Goal: Task Accomplishment & Management: Manage account settings

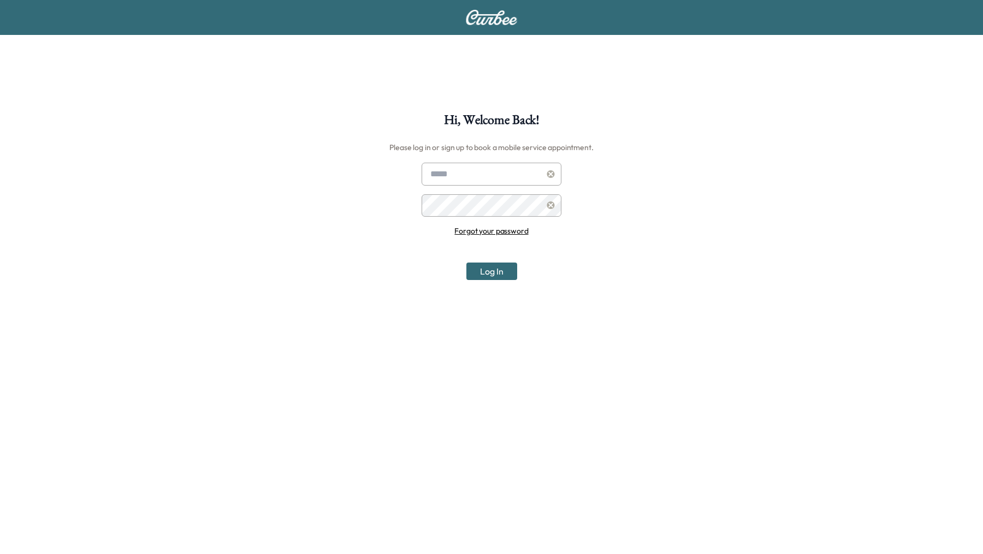
type input "**********"
click at [485, 273] on button "Log In" at bounding box center [491, 271] width 51 height 17
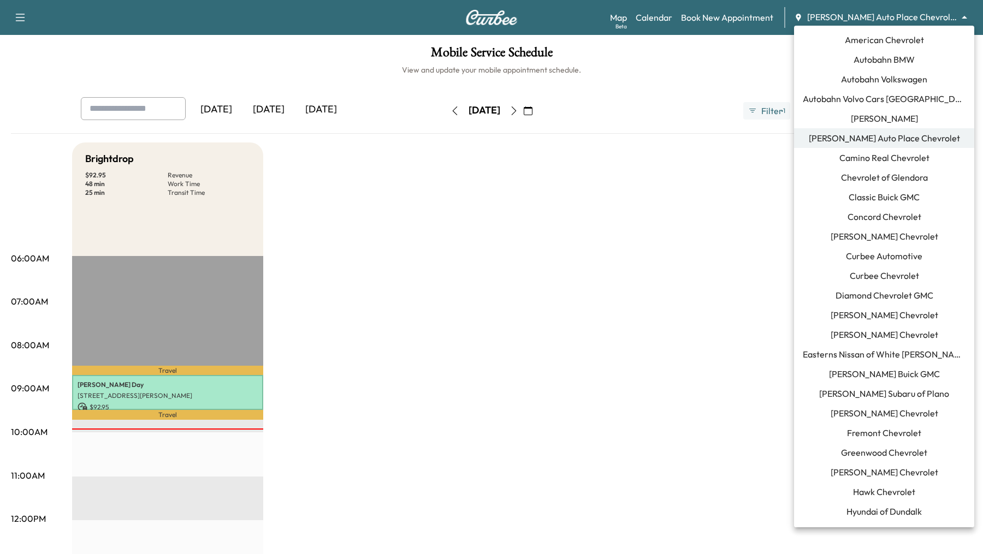
click at [960, 17] on body "Support Log Out Map Beta Calendar Book New Appointment [PERSON_NAME] Auto Place…" at bounding box center [491, 277] width 983 height 554
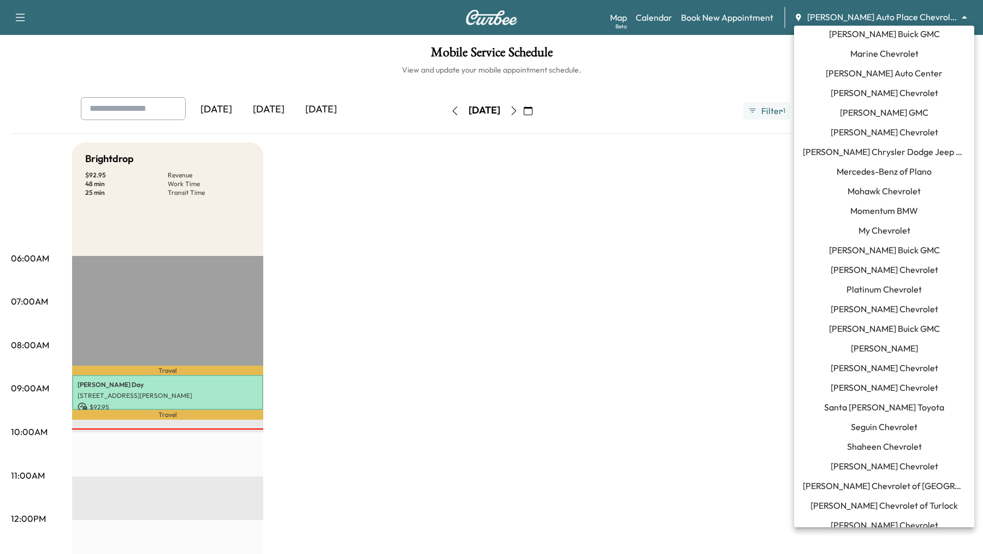
scroll to position [744, 0]
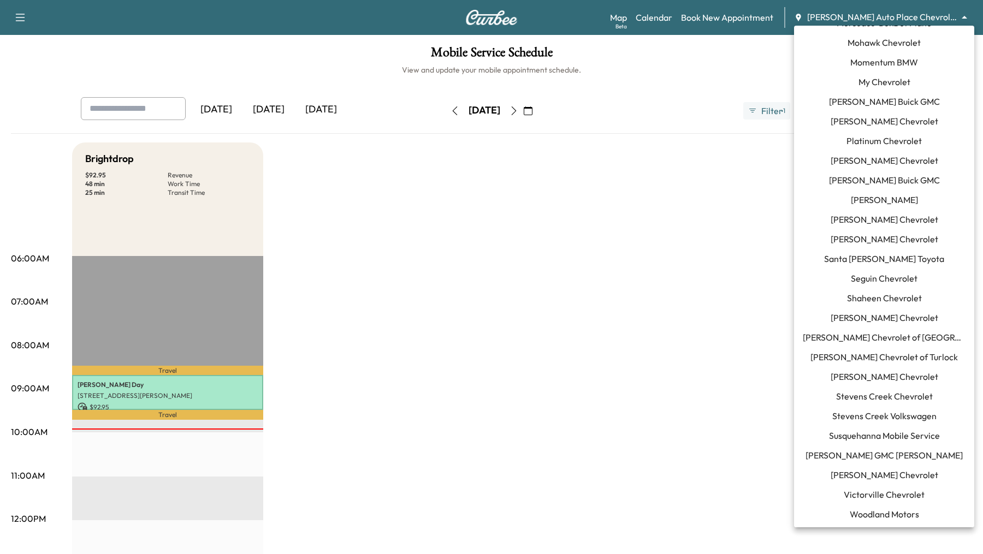
click at [895, 315] on span "Sherman Chevrolet" at bounding box center [884, 317] width 108 height 13
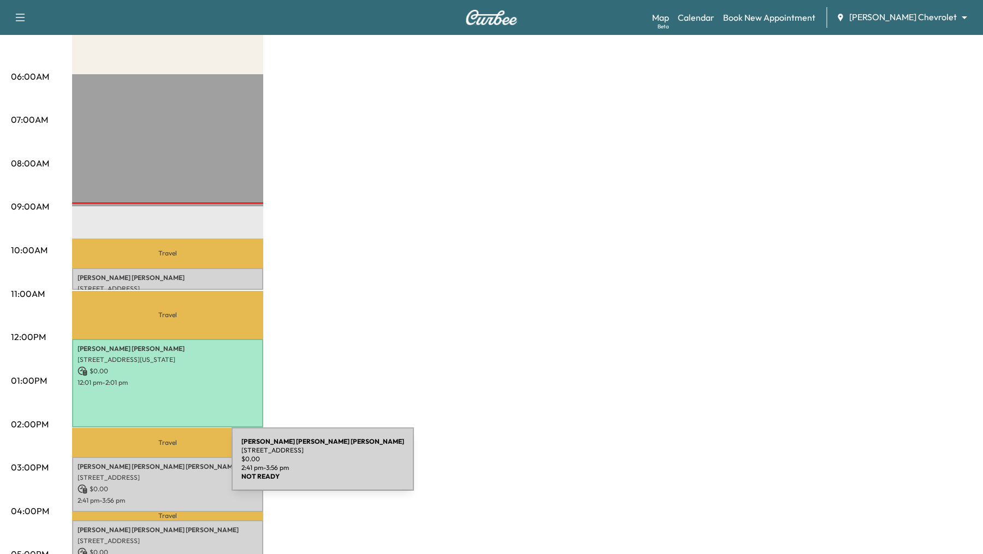
scroll to position [207, 0]
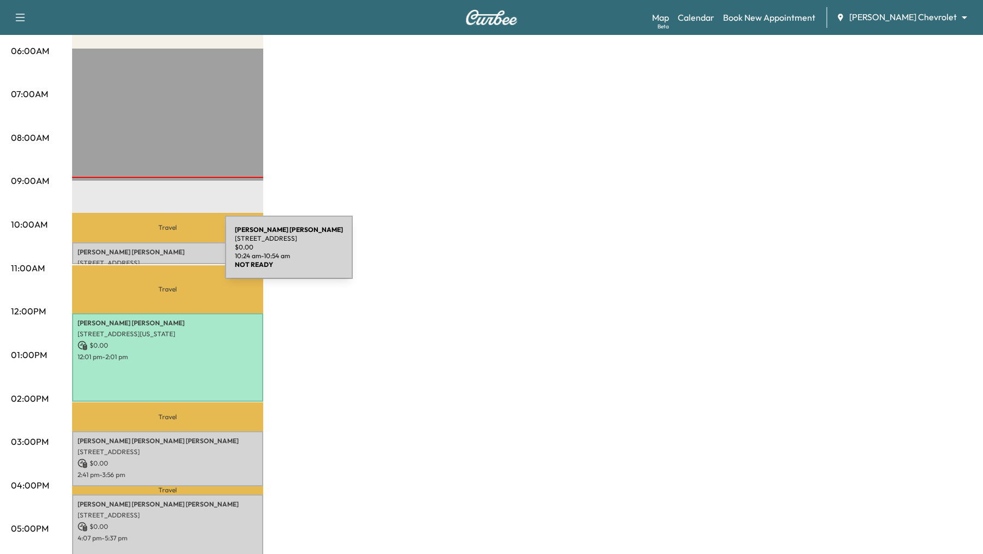
click at [143, 254] on p "Eric Lange" at bounding box center [168, 252] width 180 height 9
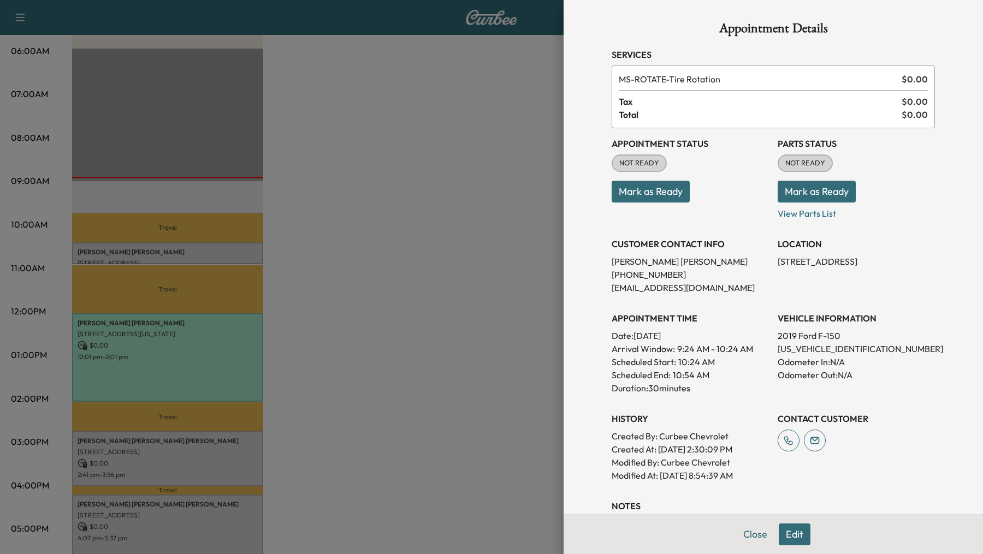
click at [799, 536] on button "Edit" at bounding box center [795, 535] width 32 height 22
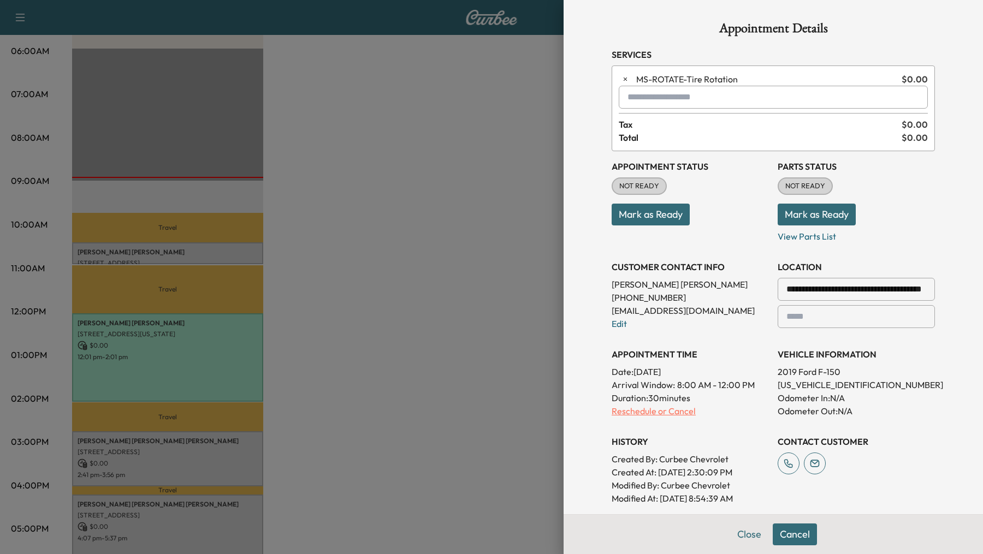
click at [652, 410] on p "Reschedule or Cancel" at bounding box center [689, 411] width 157 height 13
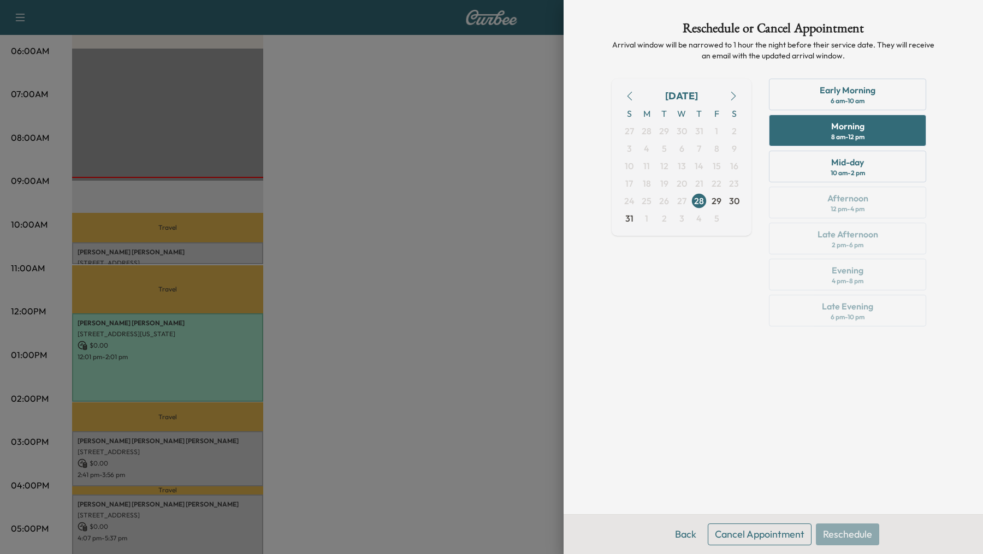
click at [742, 532] on button "Cancel Appointment" at bounding box center [760, 535] width 104 height 22
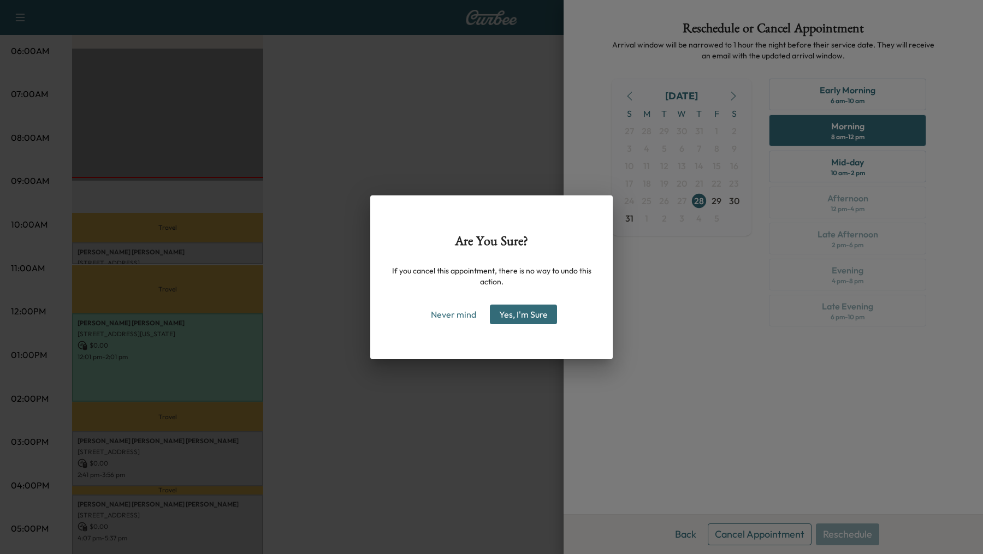
click at [526, 315] on button "Yes, I'm Sure" at bounding box center [523, 315] width 67 height 20
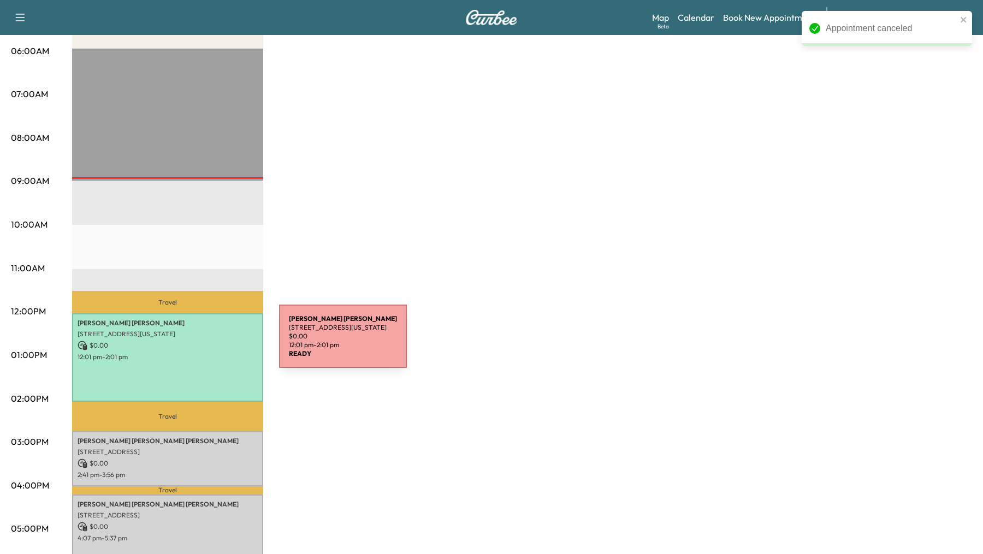
click at [197, 343] on p "$ 0.00" at bounding box center [168, 346] width 180 height 10
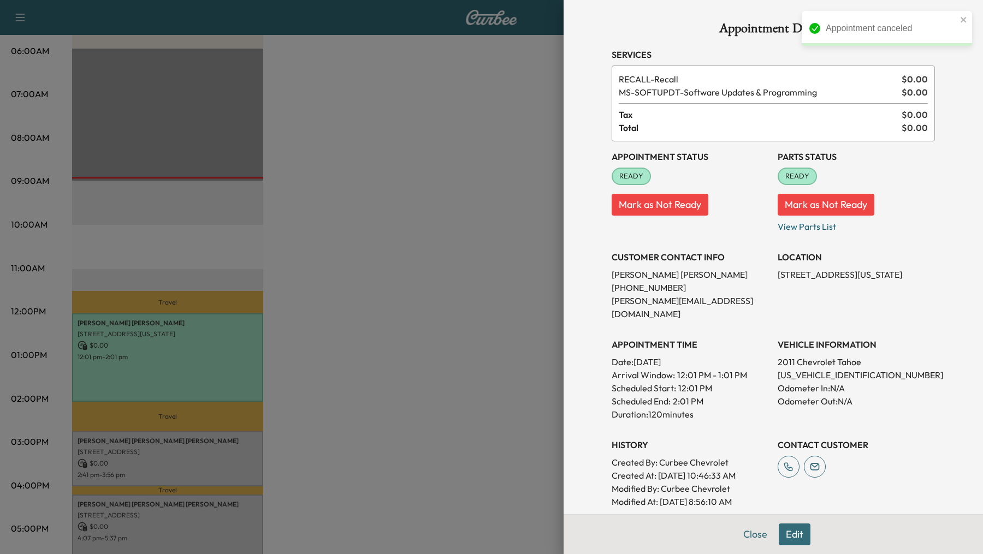
click at [798, 536] on button "Edit" at bounding box center [795, 535] width 32 height 22
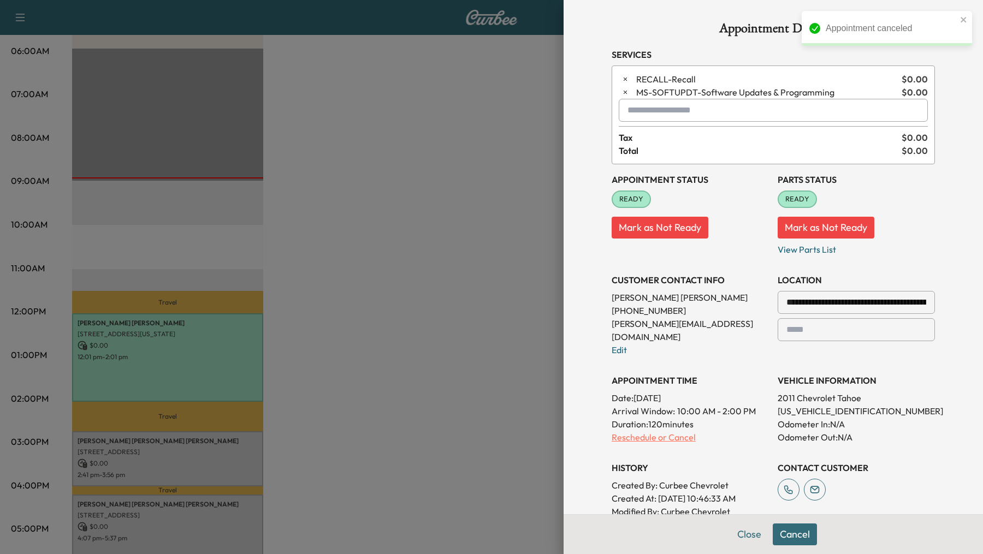
click at [649, 431] on p "Reschedule or Cancel" at bounding box center [689, 437] width 157 height 13
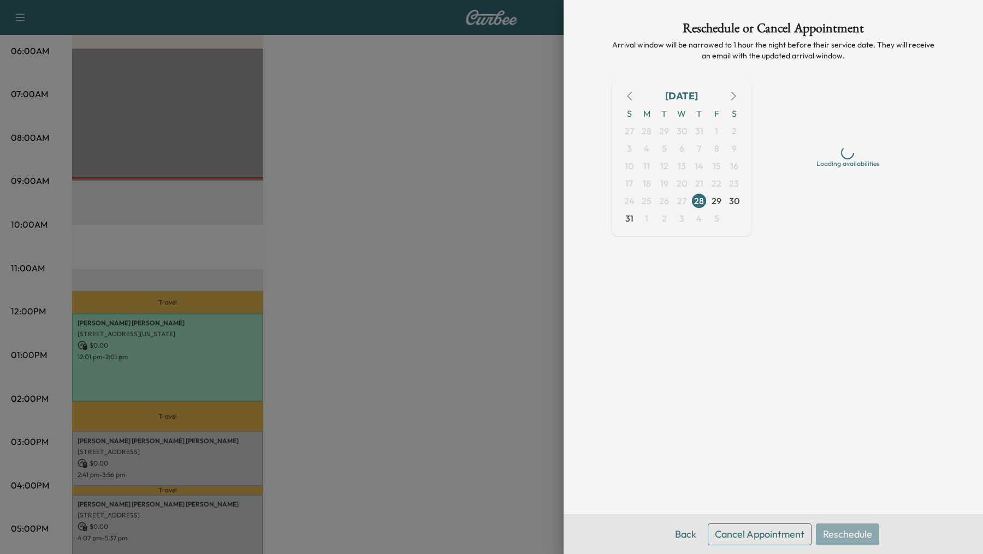
click at [730, 536] on button "Cancel Appointment" at bounding box center [760, 535] width 104 height 22
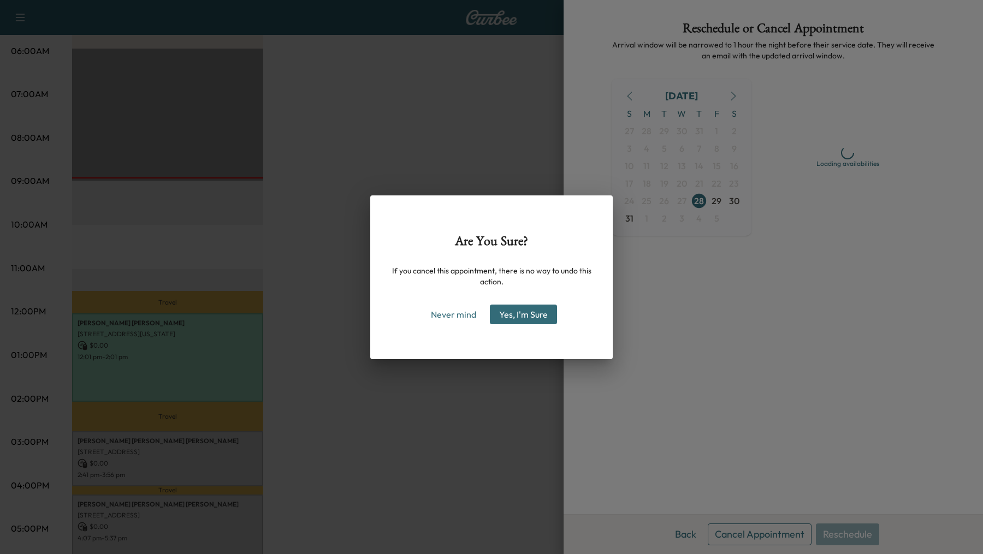
click at [516, 313] on button "Yes, I'm Sure" at bounding box center [523, 315] width 67 height 20
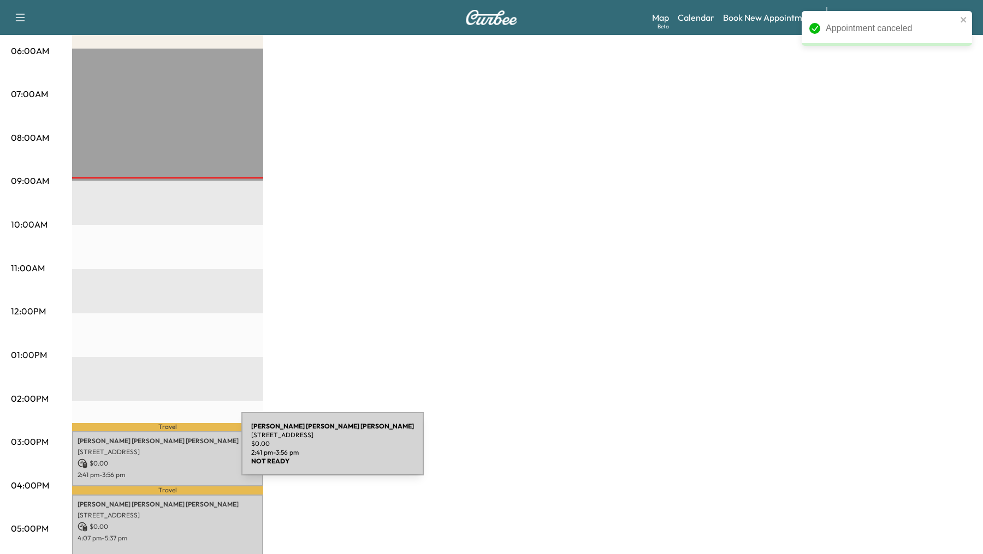
click at [158, 453] on p "211 N Hwy 75, Denison, TX 75020, USA" at bounding box center [168, 452] width 180 height 9
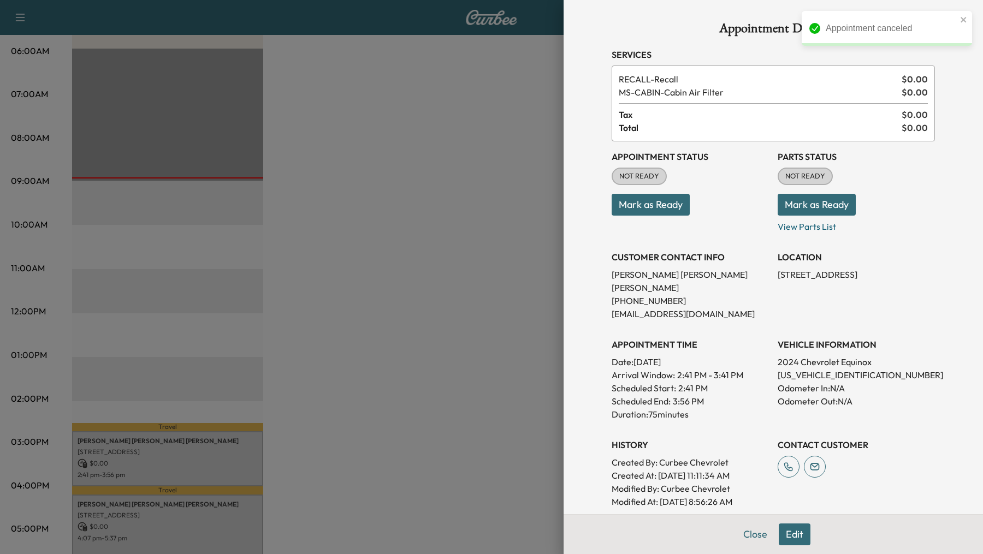
click at [795, 538] on button "Edit" at bounding box center [795, 535] width 32 height 22
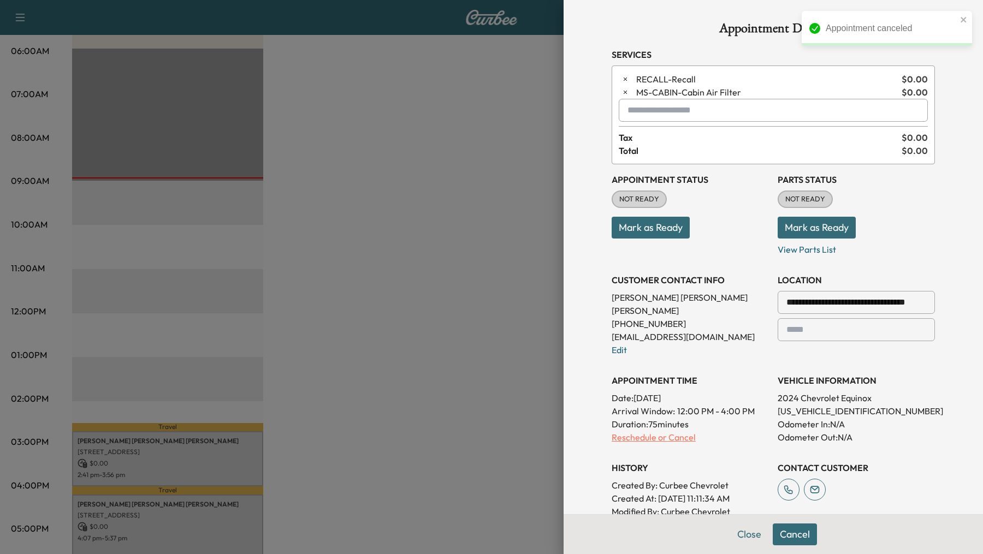
click at [655, 431] on p "Reschedule or Cancel" at bounding box center [689, 437] width 157 height 13
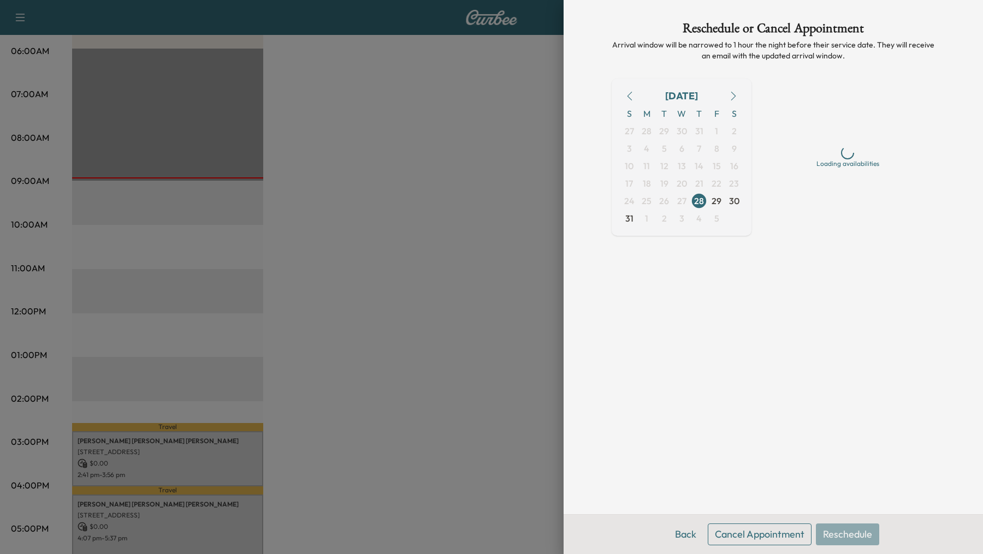
click at [758, 534] on button "Cancel Appointment" at bounding box center [760, 535] width 104 height 22
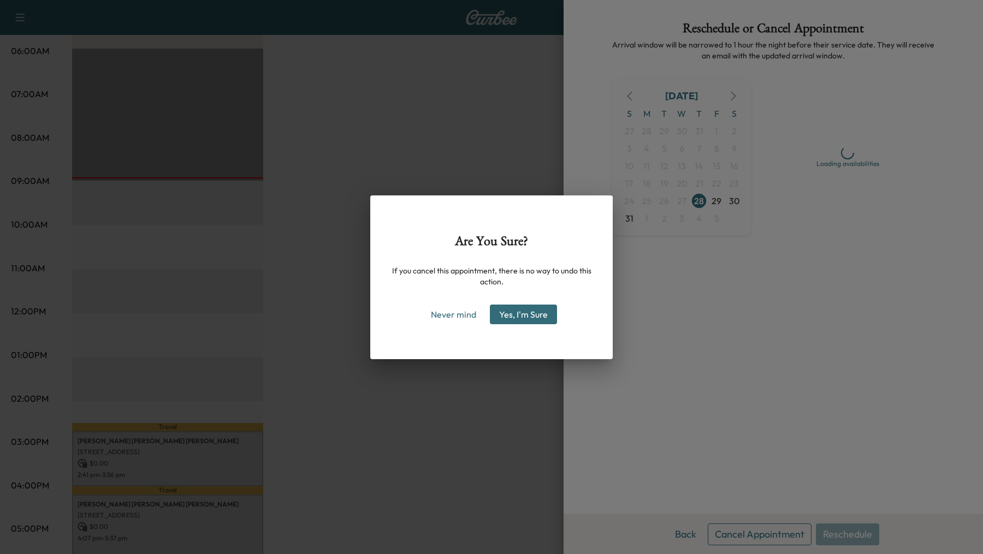
click at [512, 316] on button "Yes, I'm Sure" at bounding box center [523, 315] width 67 height 20
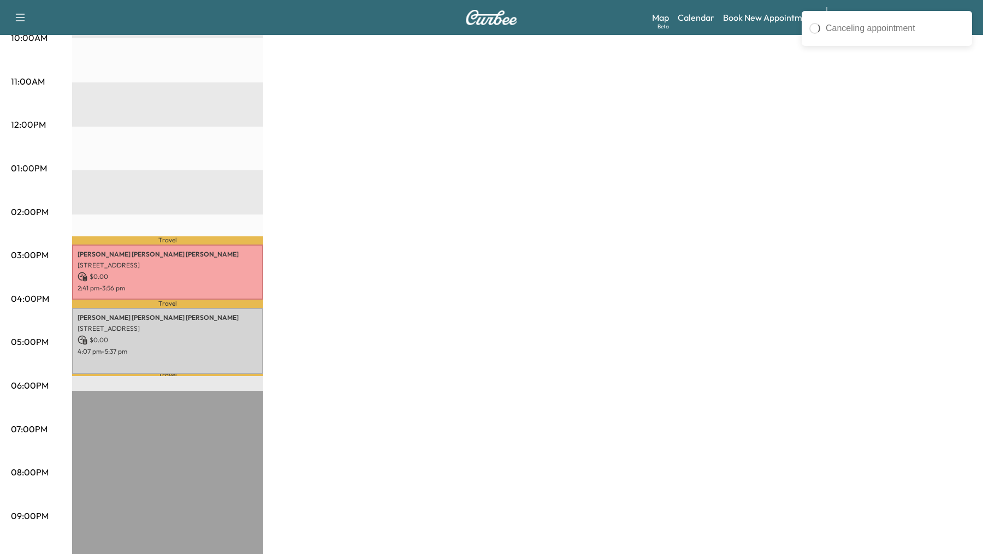
scroll to position [395, 0]
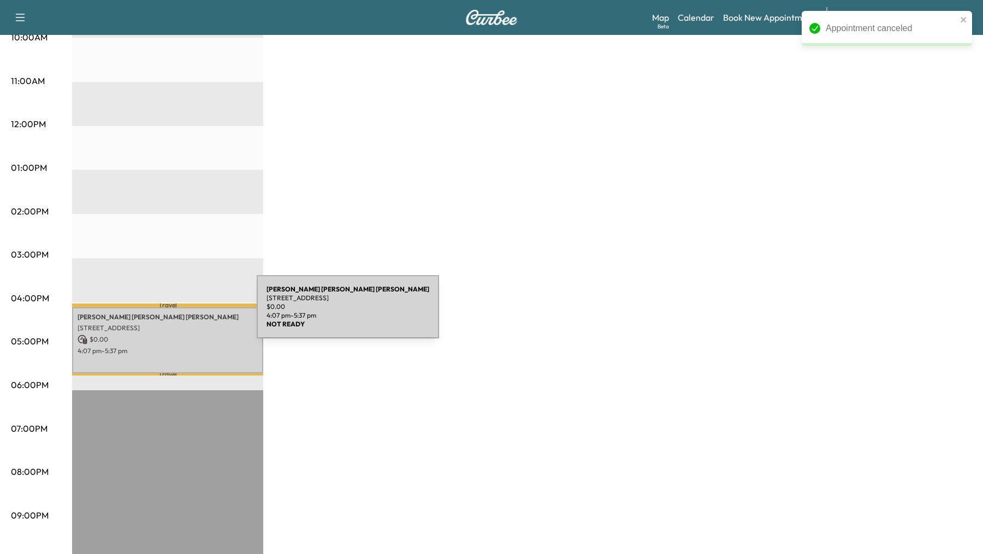
click at [173, 328] on p "2217 Texoma Pkwy, Sherman, TX 75090, USA" at bounding box center [168, 328] width 180 height 9
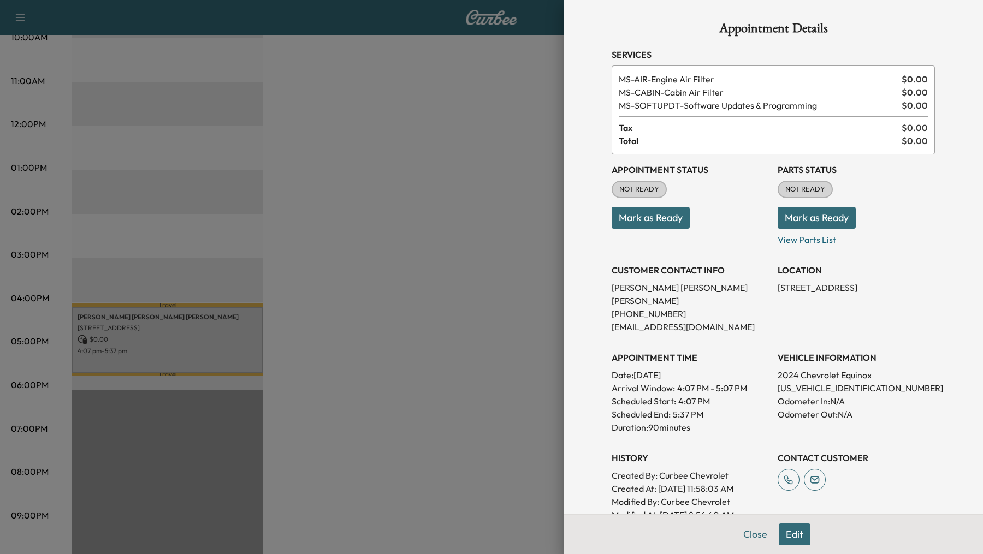
scroll to position [144, 0]
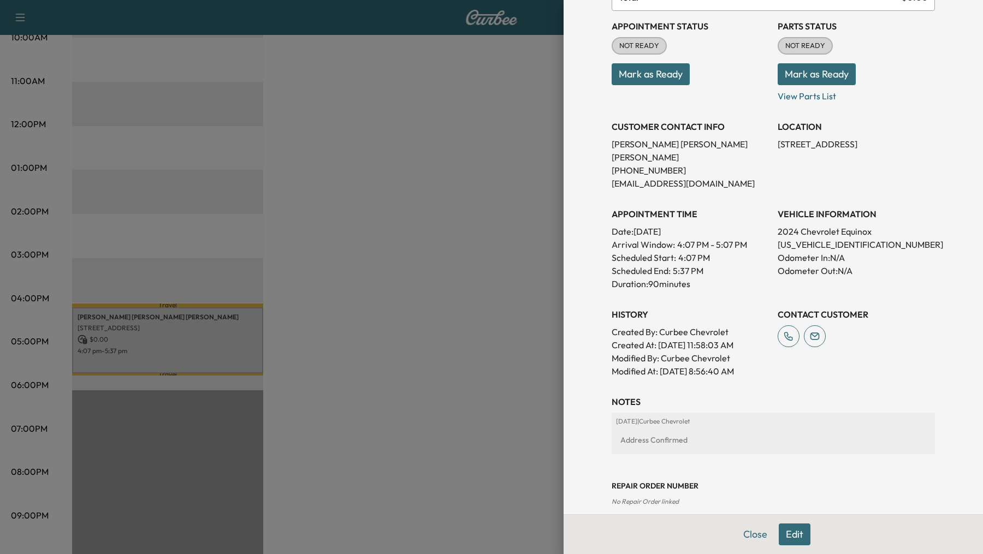
click at [783, 534] on button "Edit" at bounding box center [795, 535] width 32 height 22
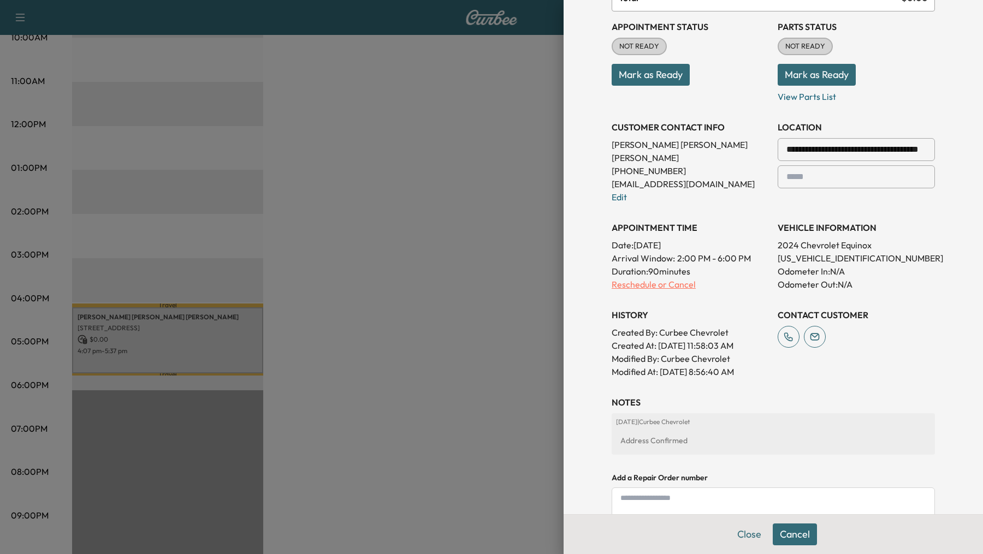
click at [646, 278] on p "Reschedule or Cancel" at bounding box center [689, 284] width 157 height 13
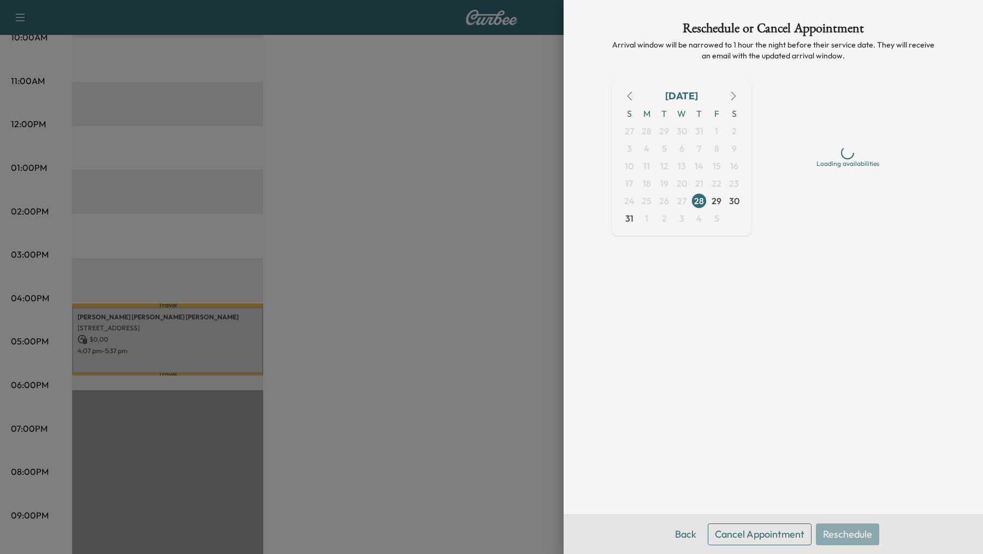
scroll to position [0, 0]
click at [745, 532] on button "Cancel Appointment" at bounding box center [760, 535] width 104 height 22
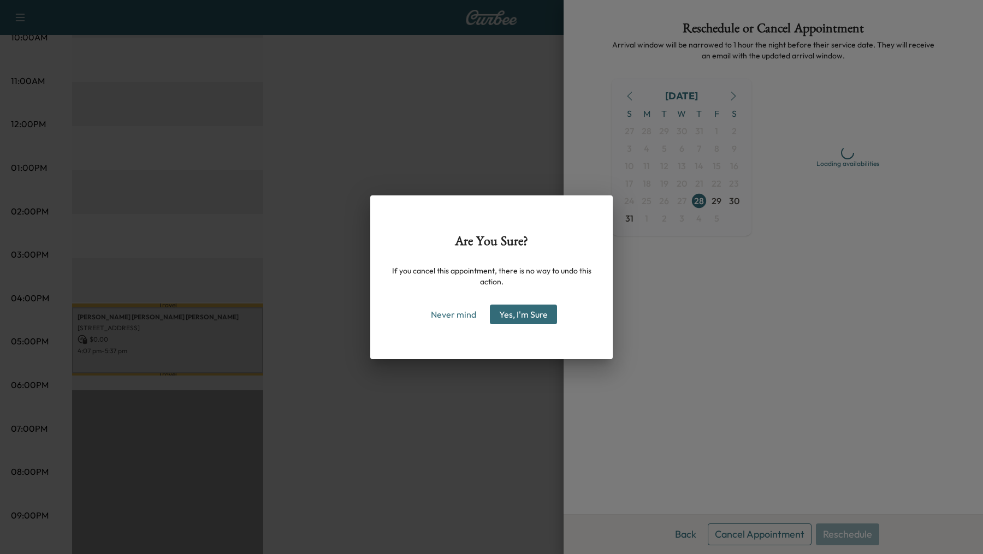
click at [530, 327] on div "Are You Sure? If you cancel this appointment, there is no way to undo this acti…" at bounding box center [491, 277] width 242 height 164
click at [531, 319] on button "Yes, I'm Sure" at bounding box center [523, 315] width 67 height 20
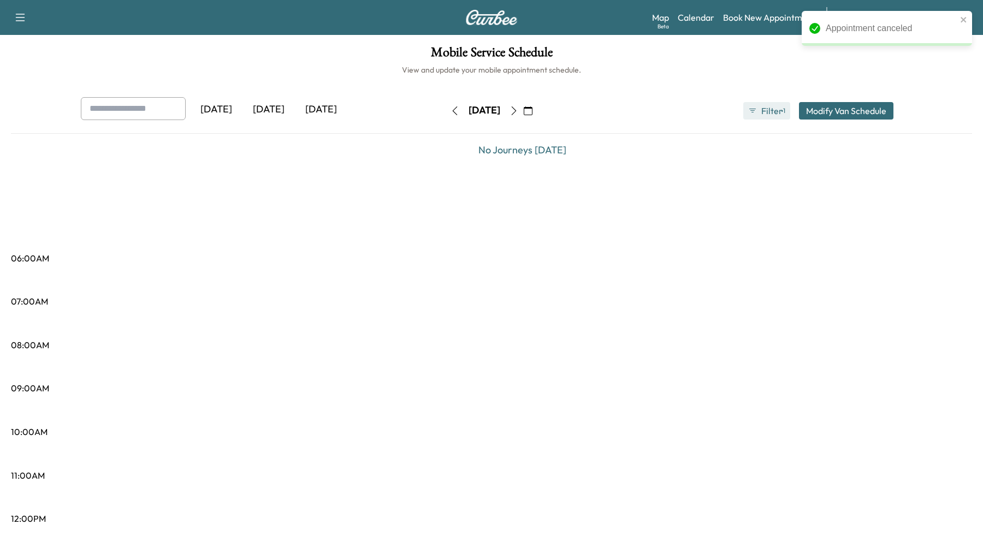
click at [765, 108] on span "Filter" at bounding box center [771, 110] width 20 height 13
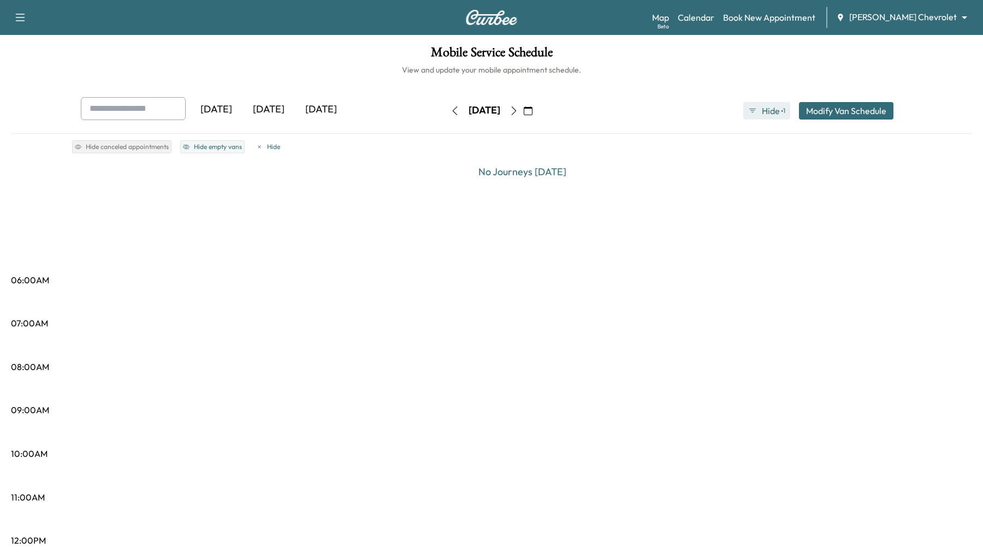
click at [767, 117] on button "Hide ● 1" at bounding box center [766, 110] width 47 height 17
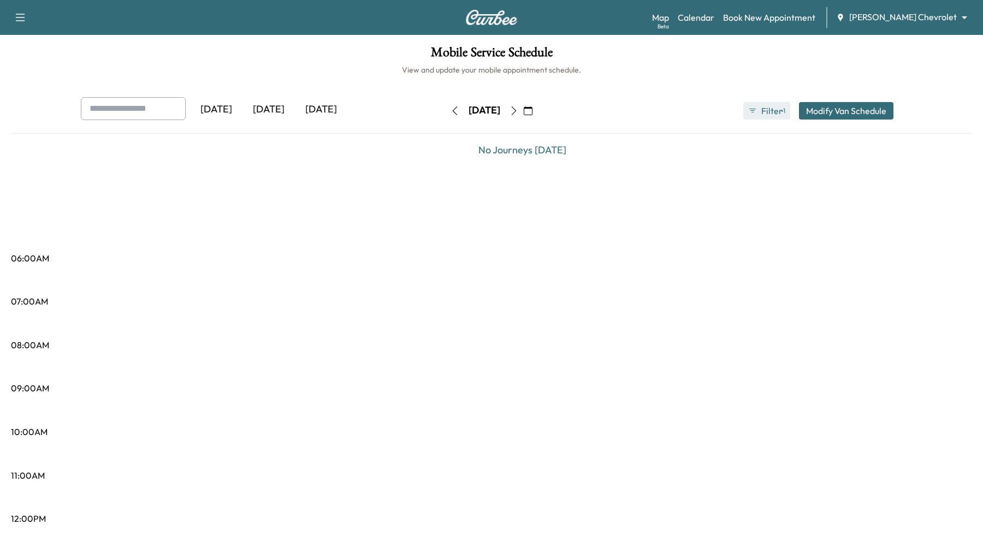
click at [752, 104] on button "Filter ● 1" at bounding box center [766, 110] width 47 height 17
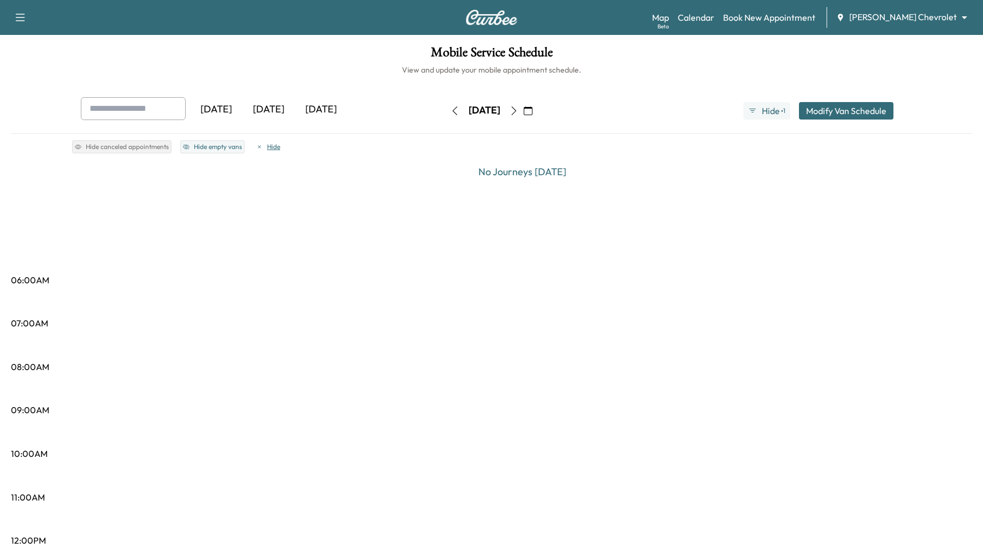
click at [260, 147] on icon "button" at bounding box center [259, 147] width 7 height 7
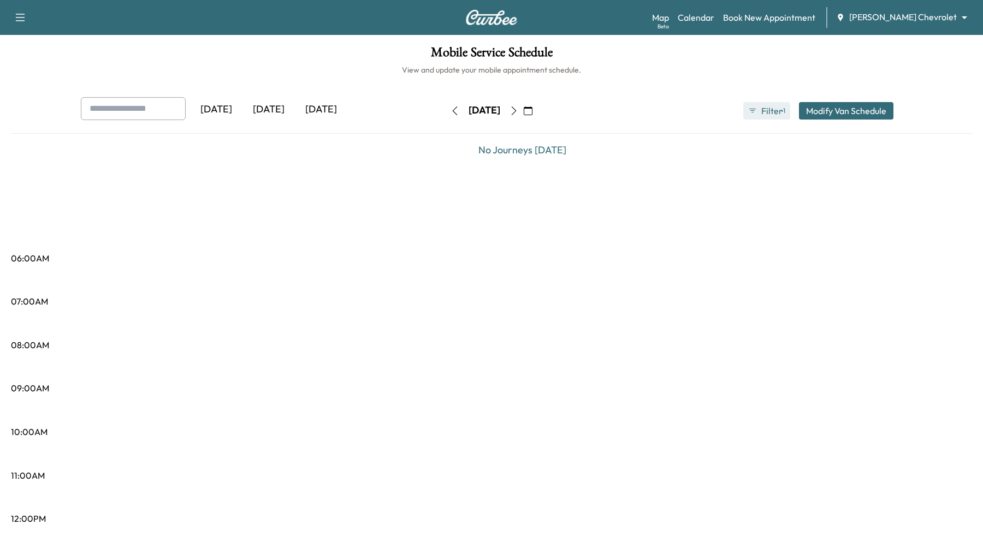
click at [751, 111] on icon "button" at bounding box center [752, 110] width 9 height 9
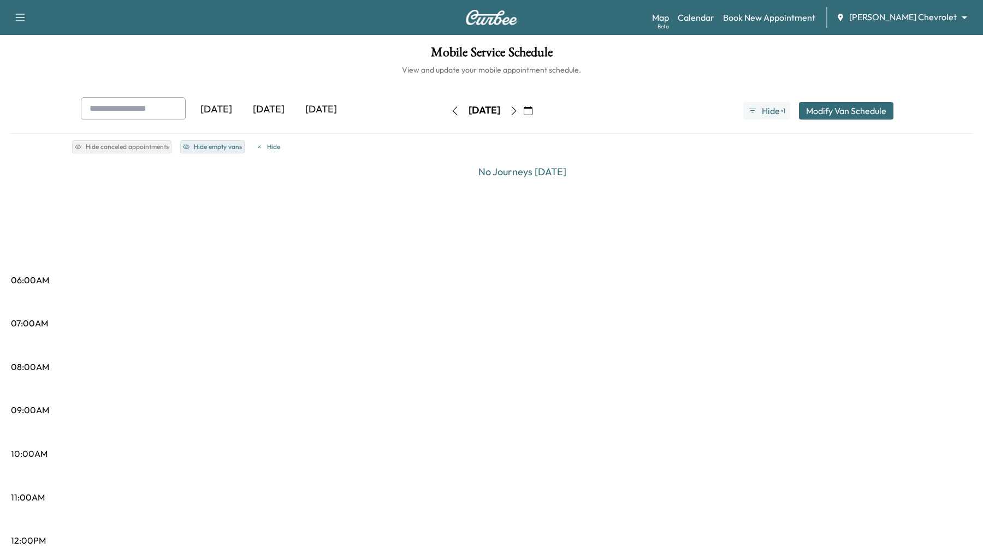
click at [192, 146] on button "Hide empty vans" at bounding box center [212, 146] width 64 height 13
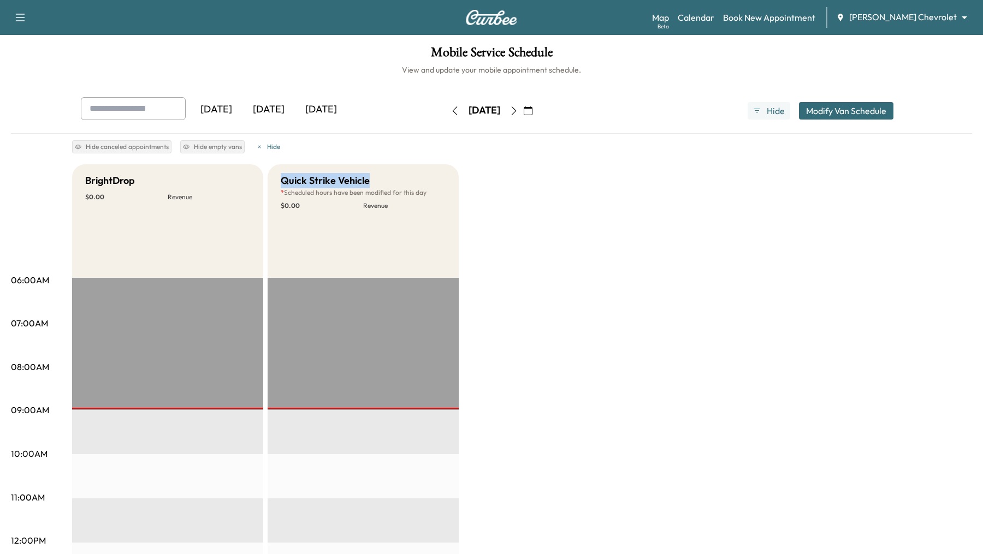
click at [523, 115] on button "button" at bounding box center [513, 110] width 19 height 17
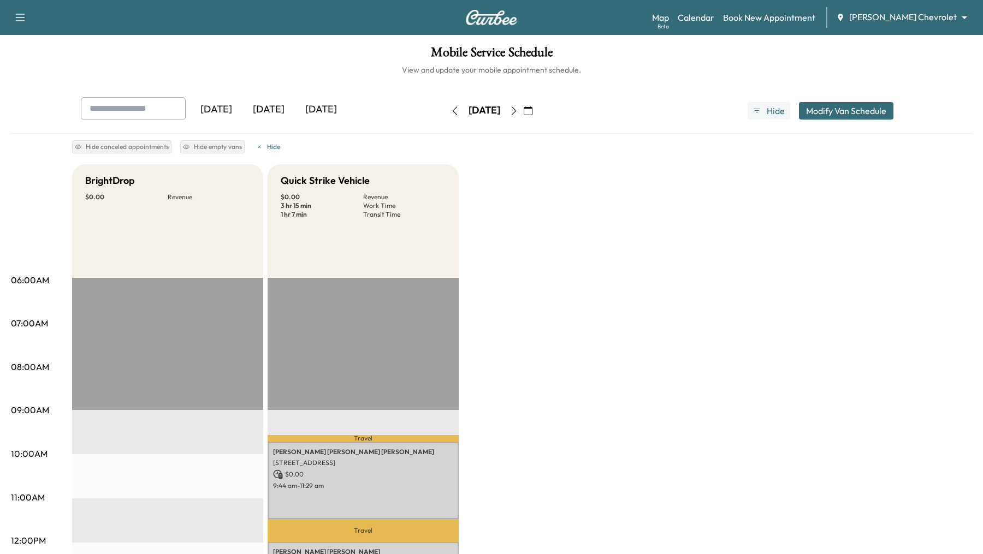
click at [868, 113] on button "Modify Van Schedule" at bounding box center [846, 110] width 94 height 17
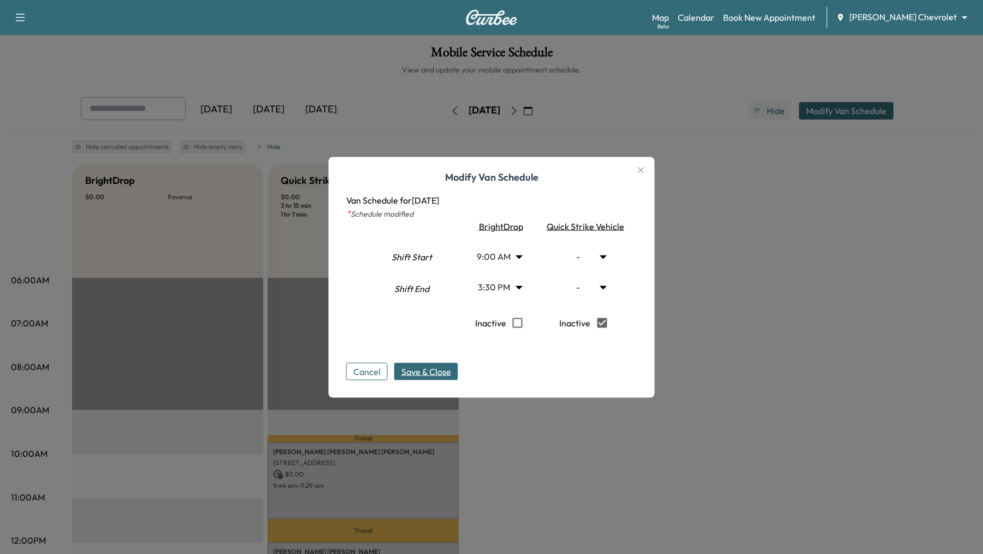
click at [415, 367] on span "Save & Close" at bounding box center [426, 371] width 50 height 13
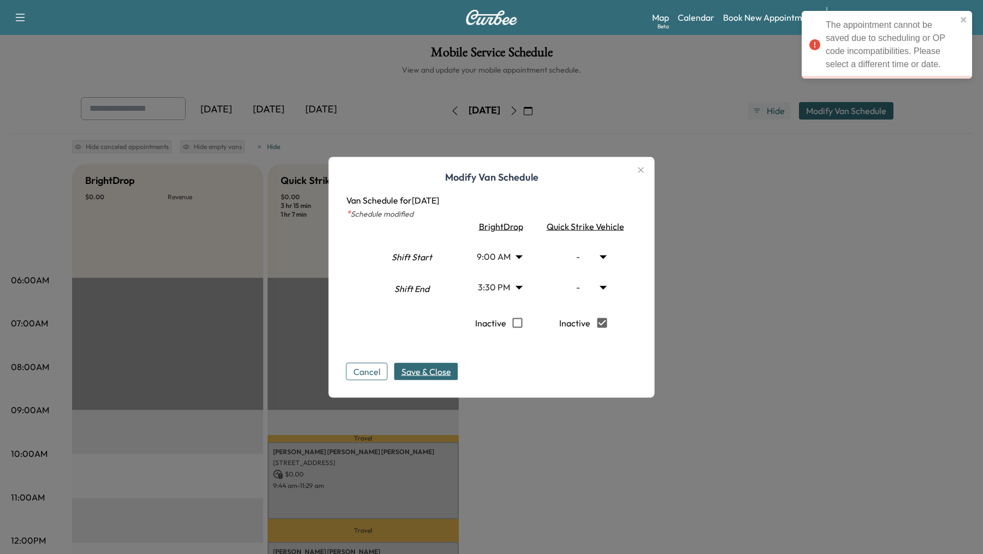
click at [502, 378] on div "Cancel Save & Close" at bounding box center [491, 362] width 291 height 35
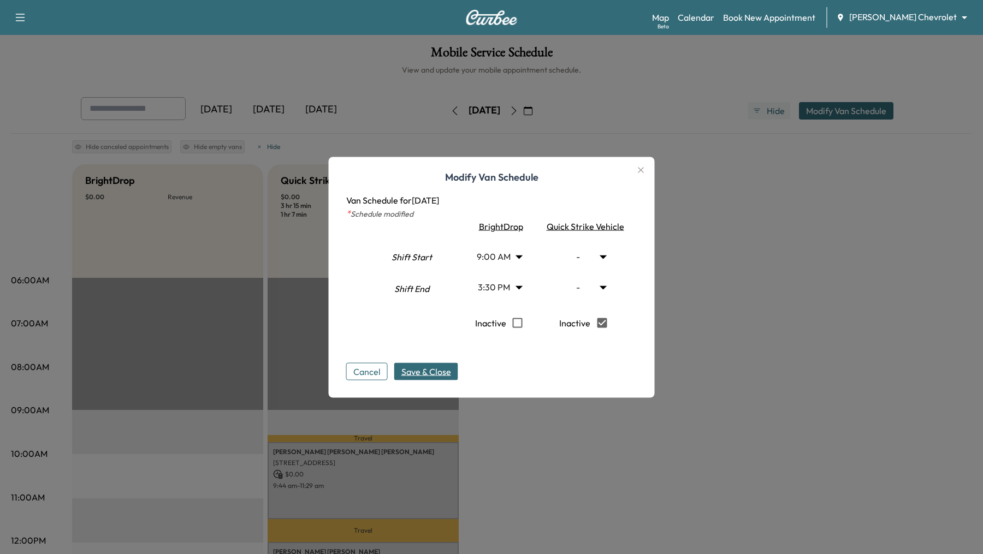
click at [372, 373] on button "Cancel" at bounding box center [366, 371] width 41 height 17
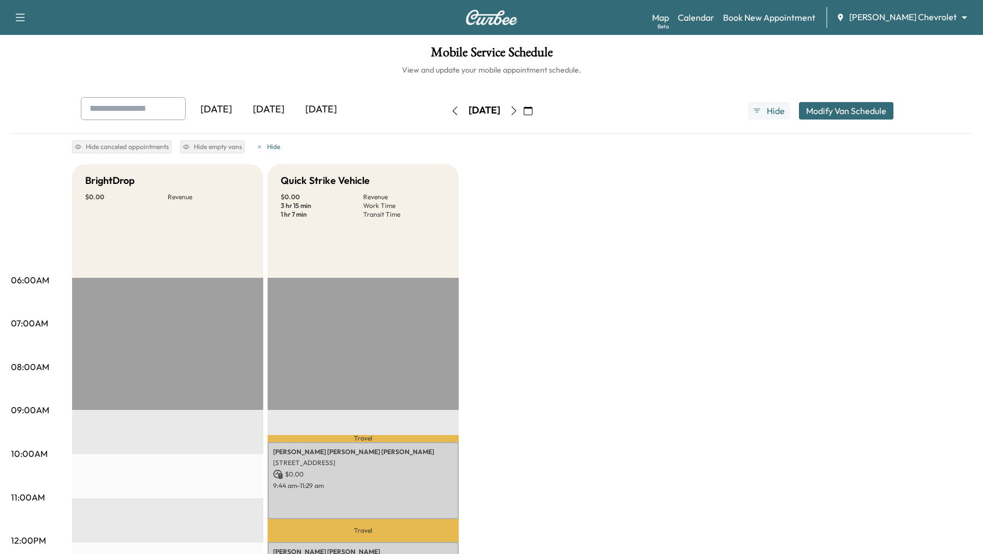
click at [821, 115] on button "Modify Van Schedule" at bounding box center [846, 110] width 94 height 17
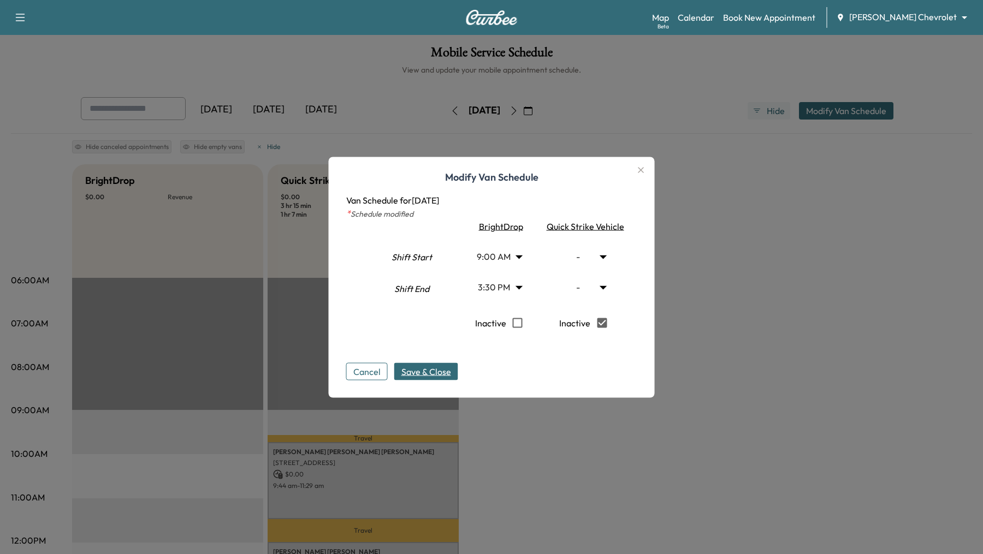
click at [780, 252] on div at bounding box center [491, 277] width 983 height 554
